Goal: Find contact information: Find contact information

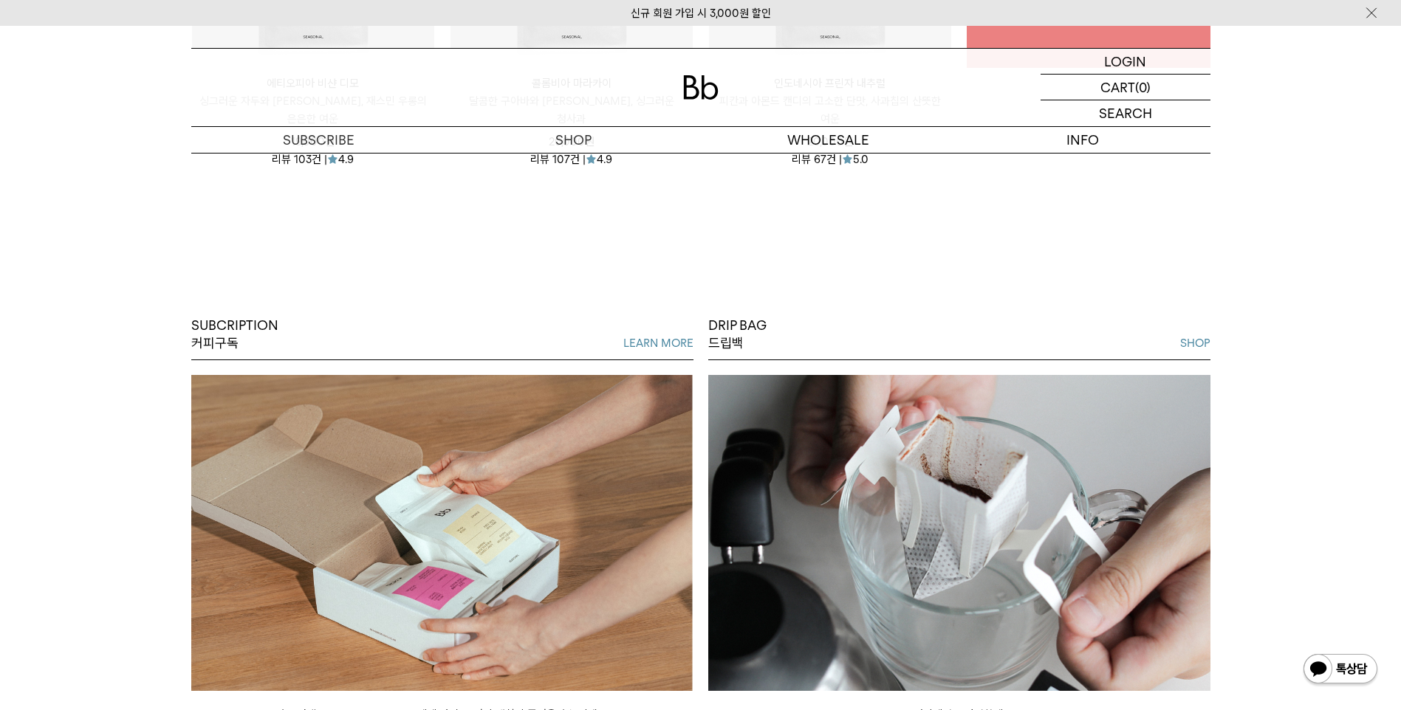
scroll to position [2879, 0]
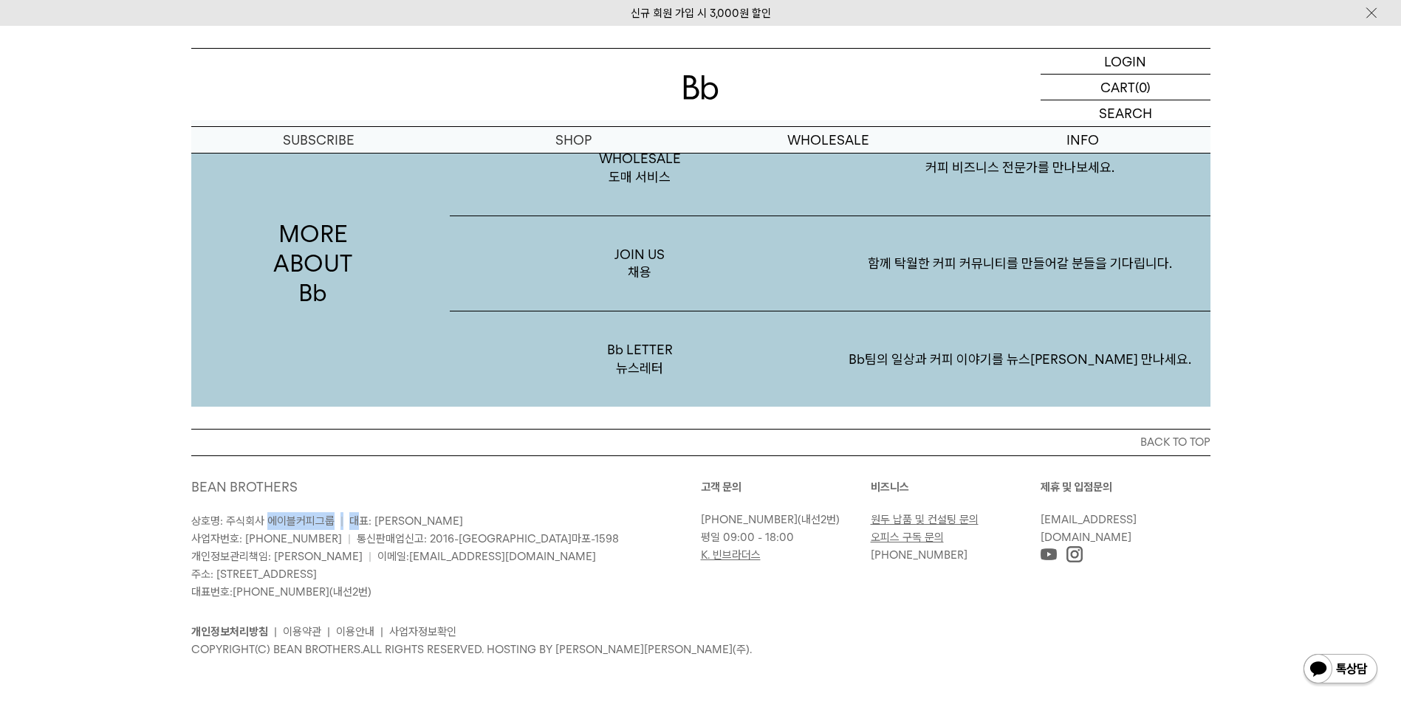
drag, startPoint x: 307, startPoint y: 523, endPoint x: 354, endPoint y: 523, distance: 47.3
click at [354, 523] on p "상호명: 주식회사 에이블커피그룹 | 대표: [PERSON_NAME] 사업자번호: [PHONE_NUMBER] | 통신판매업신고: 2016-[GE…" at bounding box center [446, 556] width 510 height 89
drag, startPoint x: 354, startPoint y: 523, endPoint x: 244, endPoint y: 555, distance: 114.7
click at [244, 555] on span "개인정보관리책임: [PERSON_NAME]" at bounding box center [276, 556] width 171 height 13
drag, startPoint x: 220, startPoint y: 572, endPoint x: 421, endPoint y: 578, distance: 200.9
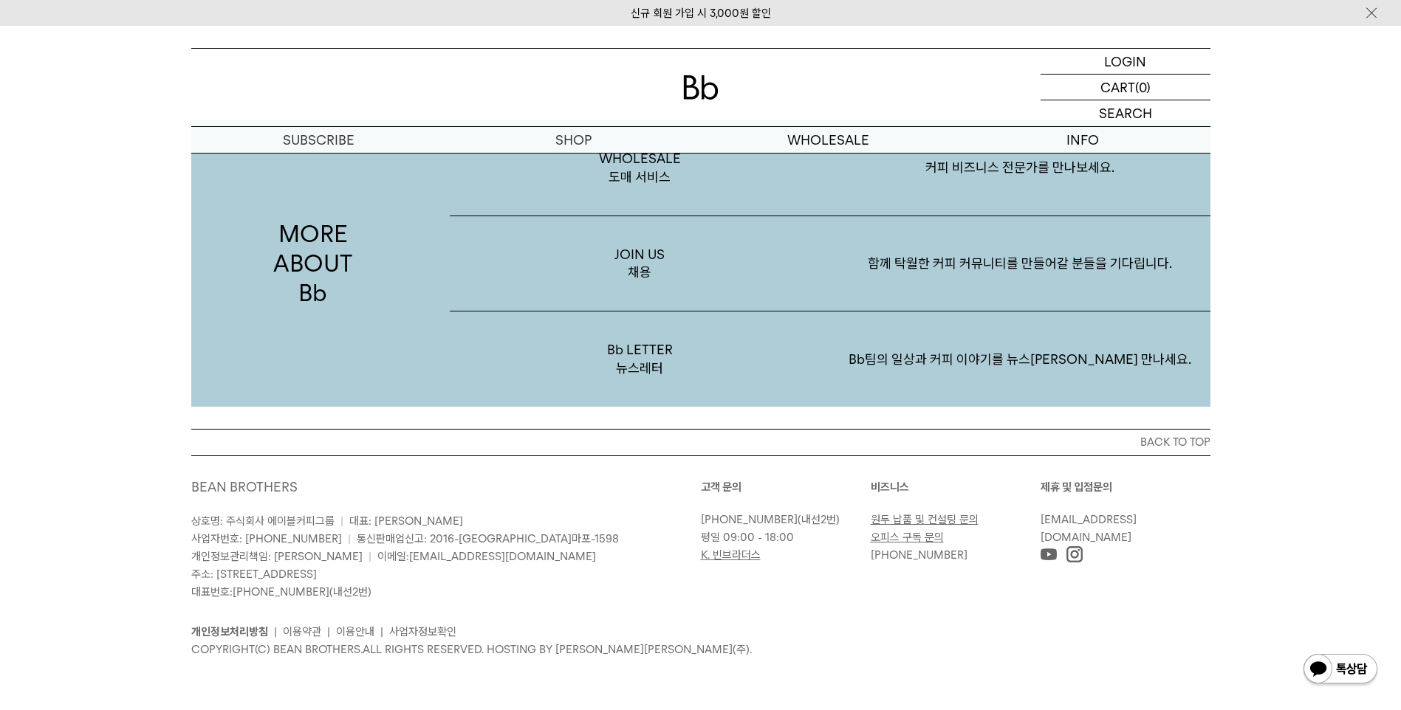
click at [421, 578] on p "상호명: 주식회사 에이블커피그룹 | 대표: [PERSON_NAME] 사업자번호: [PHONE_NUMBER] | 통신판매업신고: 2016-[GE…" at bounding box center [446, 556] width 510 height 89
copy span "[STREET_ADDRESS]"
click at [273, 606] on div "개인정보처리방침 | 이용약관 | 이용안내 | 사업자정보확인 COPYRIGHT(C) BEAN BROTHERS. ALL RIGHTS RESERVE…" at bounding box center [700, 630] width 1019 height 58
drag, startPoint x: 349, startPoint y: 557, endPoint x: 490, endPoint y: 552, distance: 141.2
click at [490, 552] on p "상호명: 주식회사 에이블커피그룹 | 대표: [PERSON_NAME] 사업자번호: [PHONE_NUMBER] | 통신판매업신고: 2016-[GE…" at bounding box center [446, 556] width 510 height 89
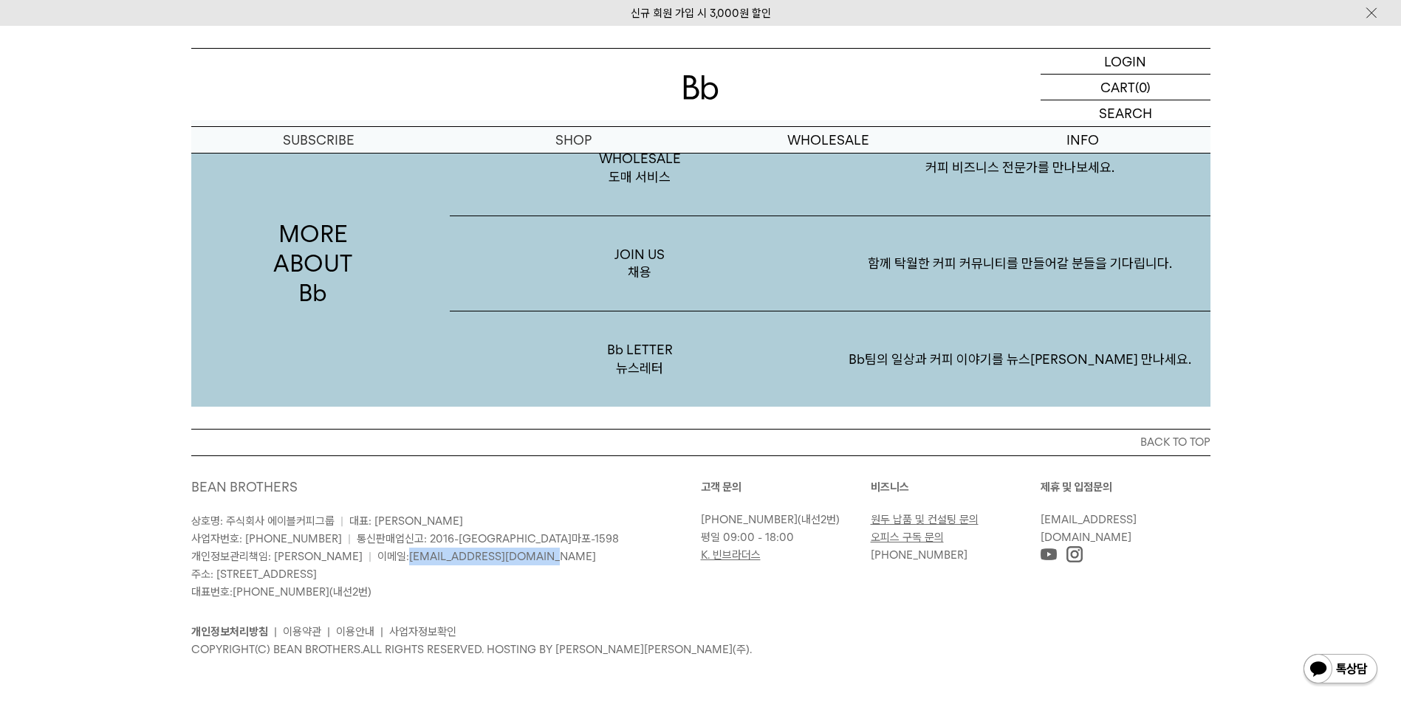
copy span "[EMAIL_ADDRESS][DOMAIN_NAME]"
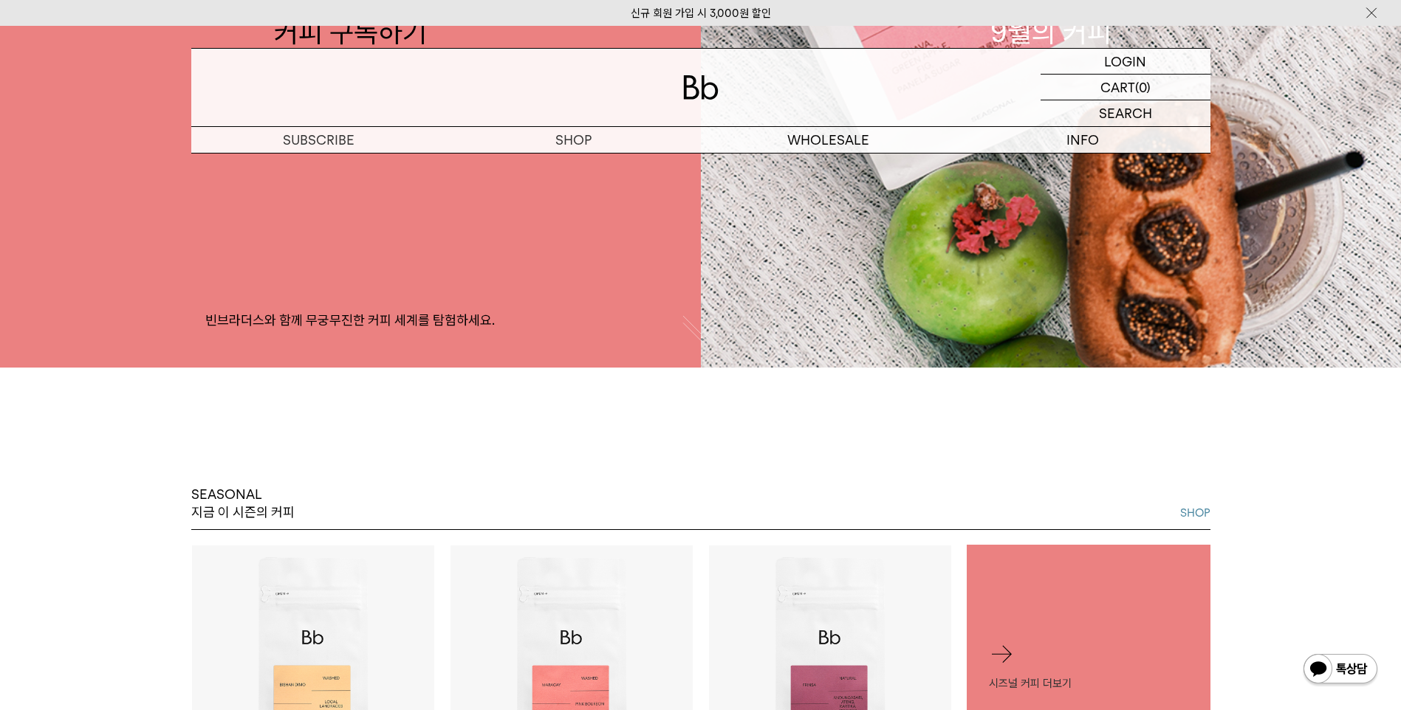
scroll to position [0, 0]
